Goal: Task Accomplishment & Management: Manage account settings

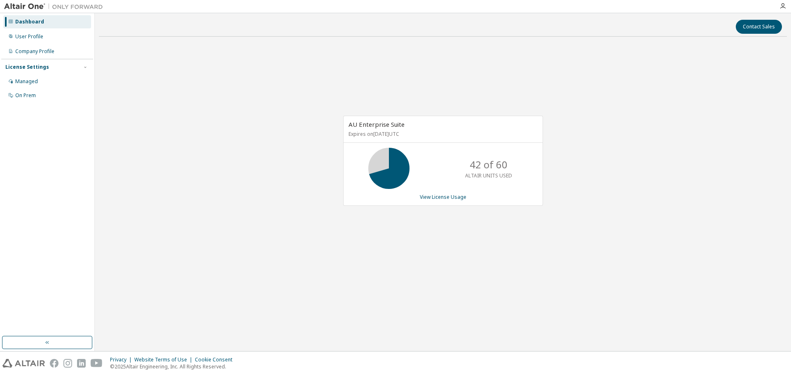
click at [444, 202] on div "AU Enterprise Suite Expires on [DATE] UTC 42 of 60 ALTAIR UNITS USED View Licen…" at bounding box center [443, 161] width 200 height 90
click at [441, 197] on link "View License Usage" at bounding box center [443, 197] width 47 height 7
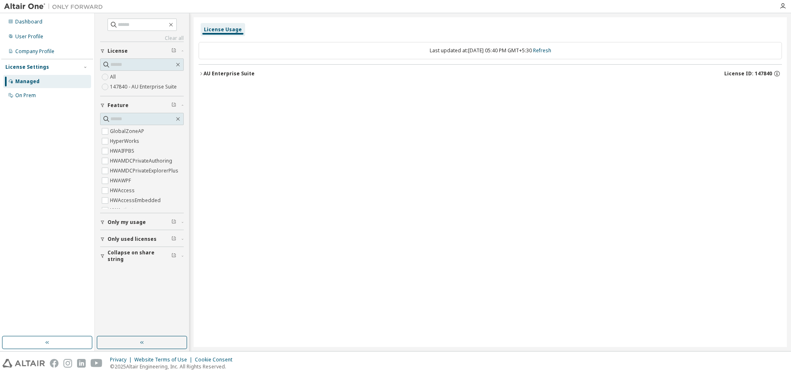
click at [107, 225] on div "button" at bounding box center [103, 222] width 7 height 5
click at [103, 223] on icon "button" at bounding box center [102, 223] width 3 height 4
click at [102, 225] on icon "button" at bounding box center [102, 222] width 5 height 5
click at [172, 221] on icon "button" at bounding box center [174, 222] width 4 height 4
click at [103, 260] on button "Only used licenses" at bounding box center [142, 263] width 84 height 18
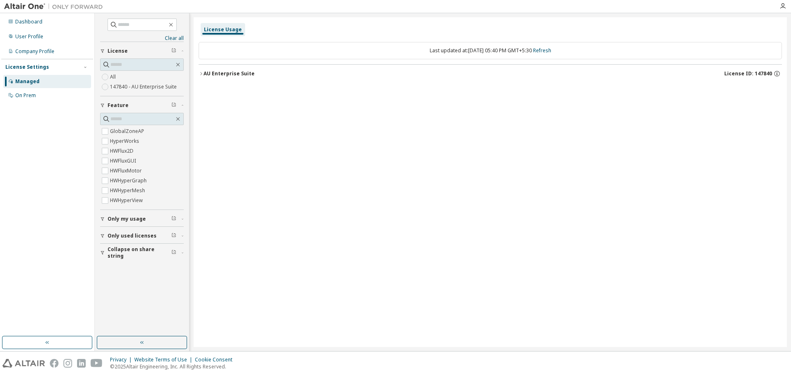
click at [225, 71] on div "AU Enterprise Suite" at bounding box center [229, 73] width 51 height 7
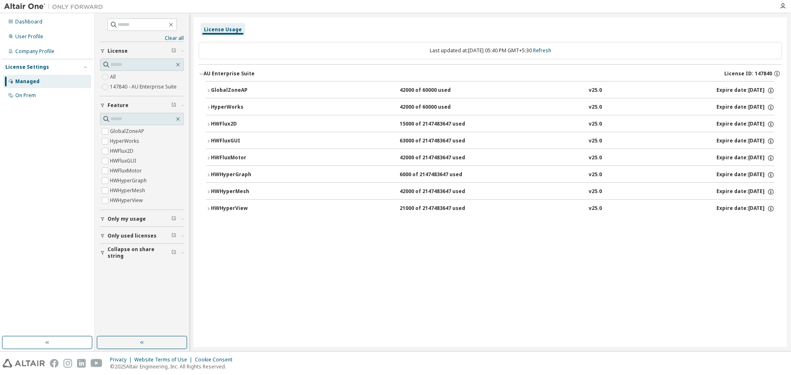
click at [171, 234] on icon "button" at bounding box center [173, 235] width 5 height 5
click at [175, 218] on icon "button" at bounding box center [173, 218] width 5 height 5
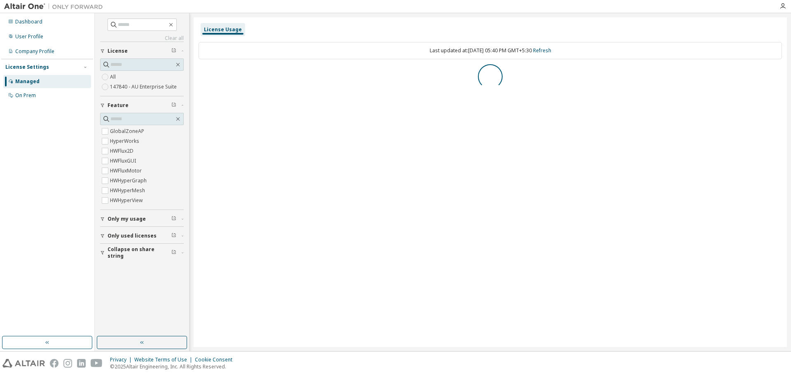
click at [117, 218] on span "Only my usage" at bounding box center [127, 219] width 38 height 7
click at [116, 231] on label "Yes" at bounding box center [115, 232] width 10 height 10
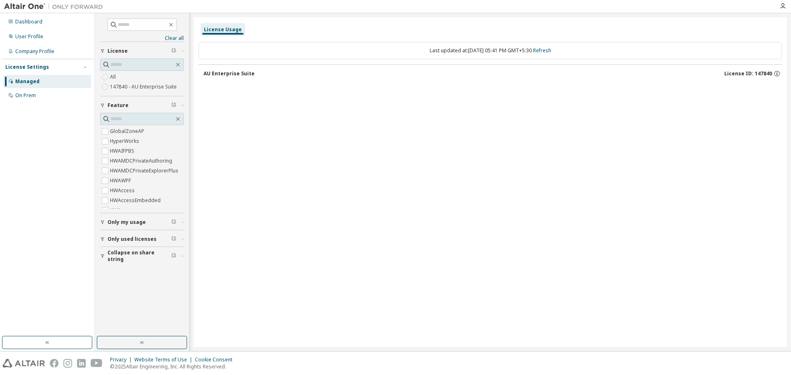
click at [244, 73] on div "AU Enterprise Suite" at bounding box center [229, 73] width 51 height 7
click at [170, 220] on div "Only my usage" at bounding box center [145, 222] width 74 height 7
click at [170, 259] on button "Only used licenses" at bounding box center [142, 263] width 84 height 18
click at [173, 223] on icon "button" at bounding box center [174, 222] width 4 height 4
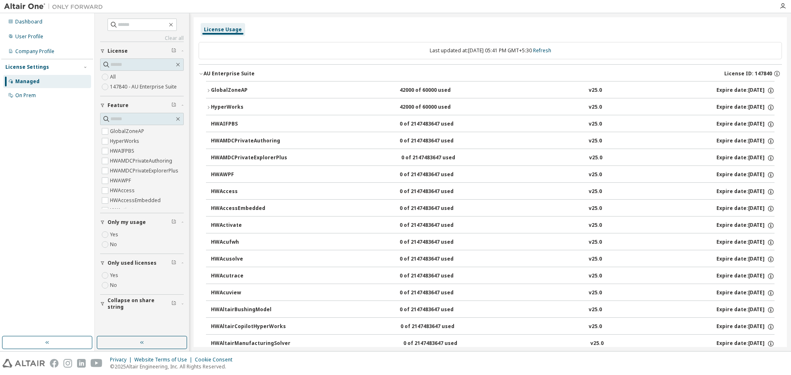
click at [103, 304] on icon "button" at bounding box center [102, 304] width 5 height 5
click at [144, 91] on label "147840 - AU Enterprise Suite" at bounding box center [144, 87] width 68 height 10
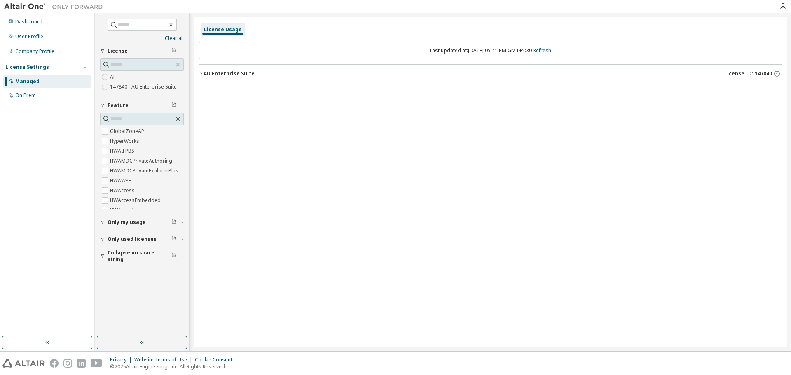
click at [214, 75] on div "AU Enterprise Suite" at bounding box center [229, 73] width 51 height 7
